Goal: Check status: Check status

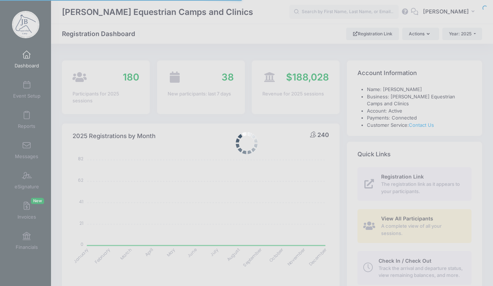
select select
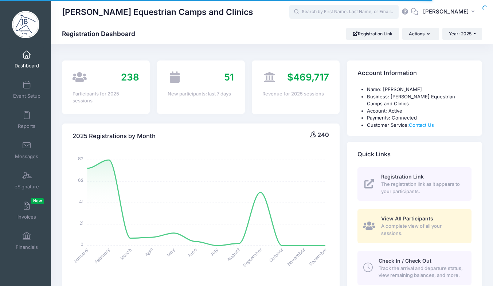
click at [368, 8] on input "text" at bounding box center [343, 12] width 109 height 15
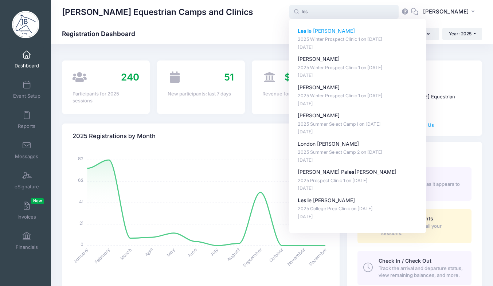
click at [325, 29] on p "Les lie [PERSON_NAME]" at bounding box center [358, 31] width 120 height 8
type input "Leslie Anne Hall (2025 Winter Prospect Clinic 1, Dec-06, 2025)"
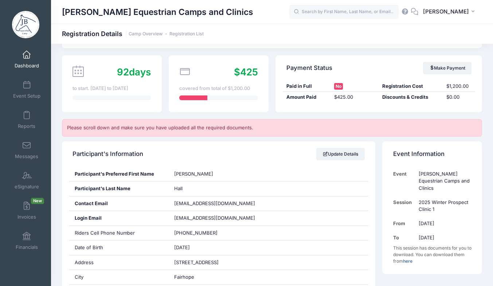
scroll to position [59, 0]
